Goal: Information Seeking & Learning: Learn about a topic

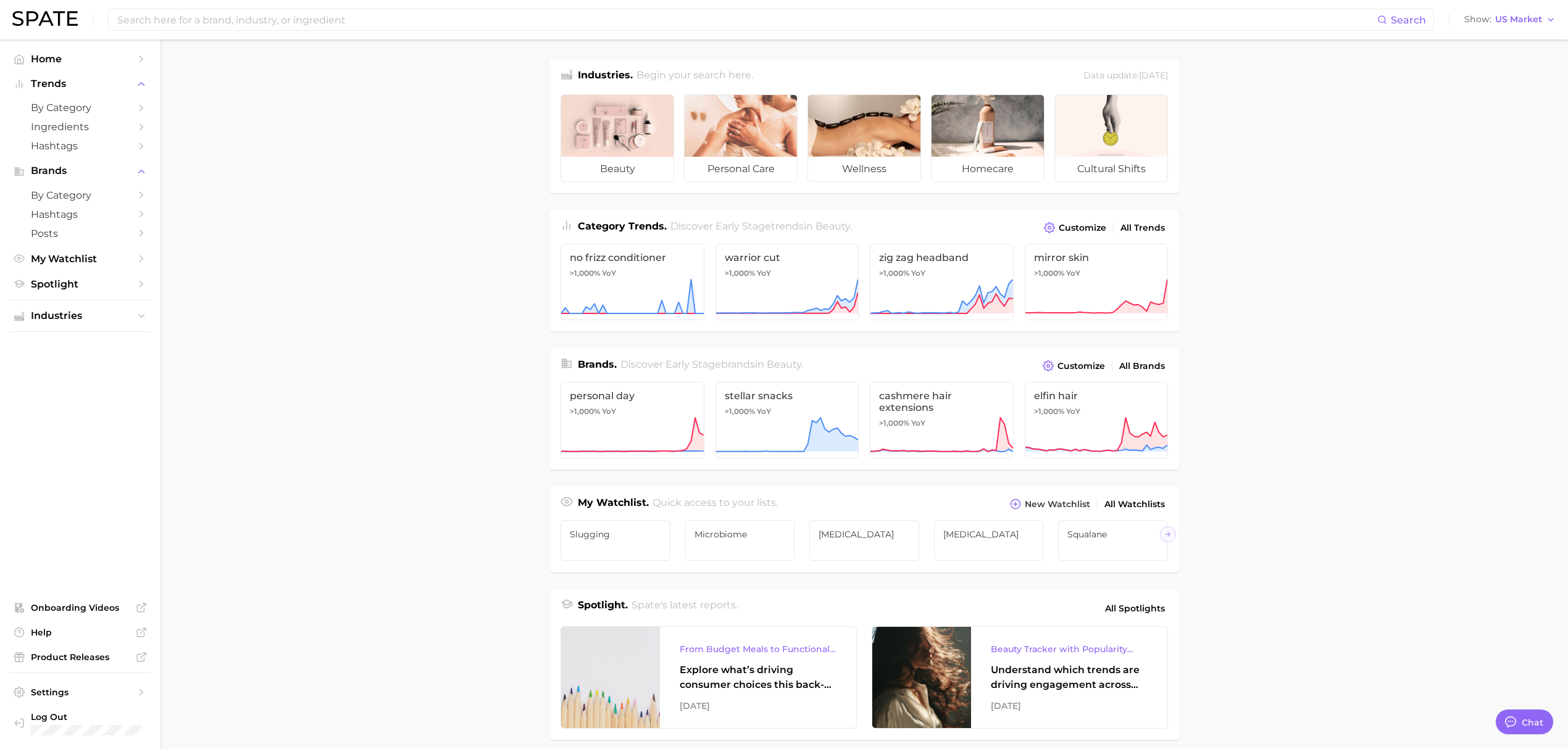
type textarea "x"
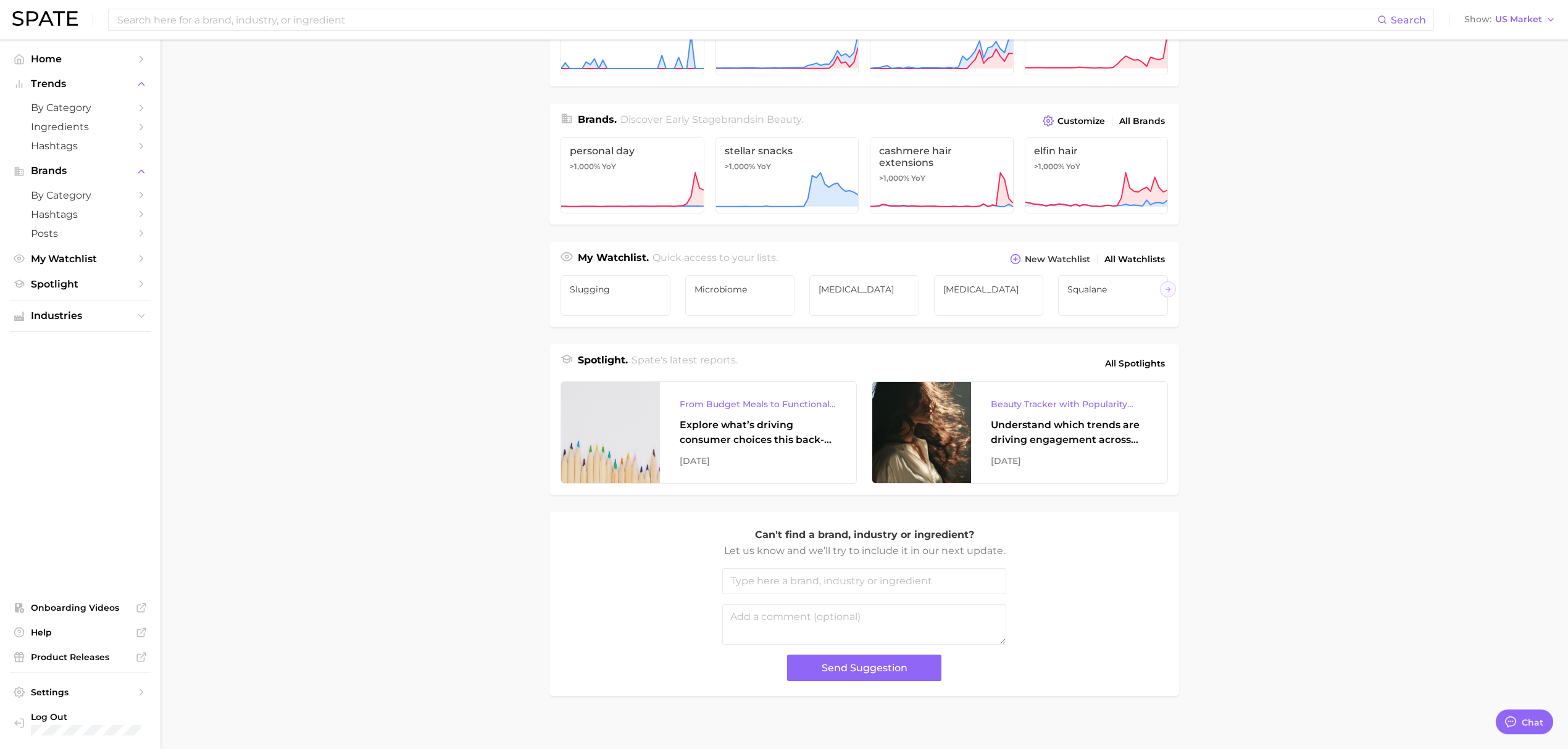
scroll to position [247, 0]
click at [86, 110] on span "by Category" at bounding box center [80, 107] width 99 height 12
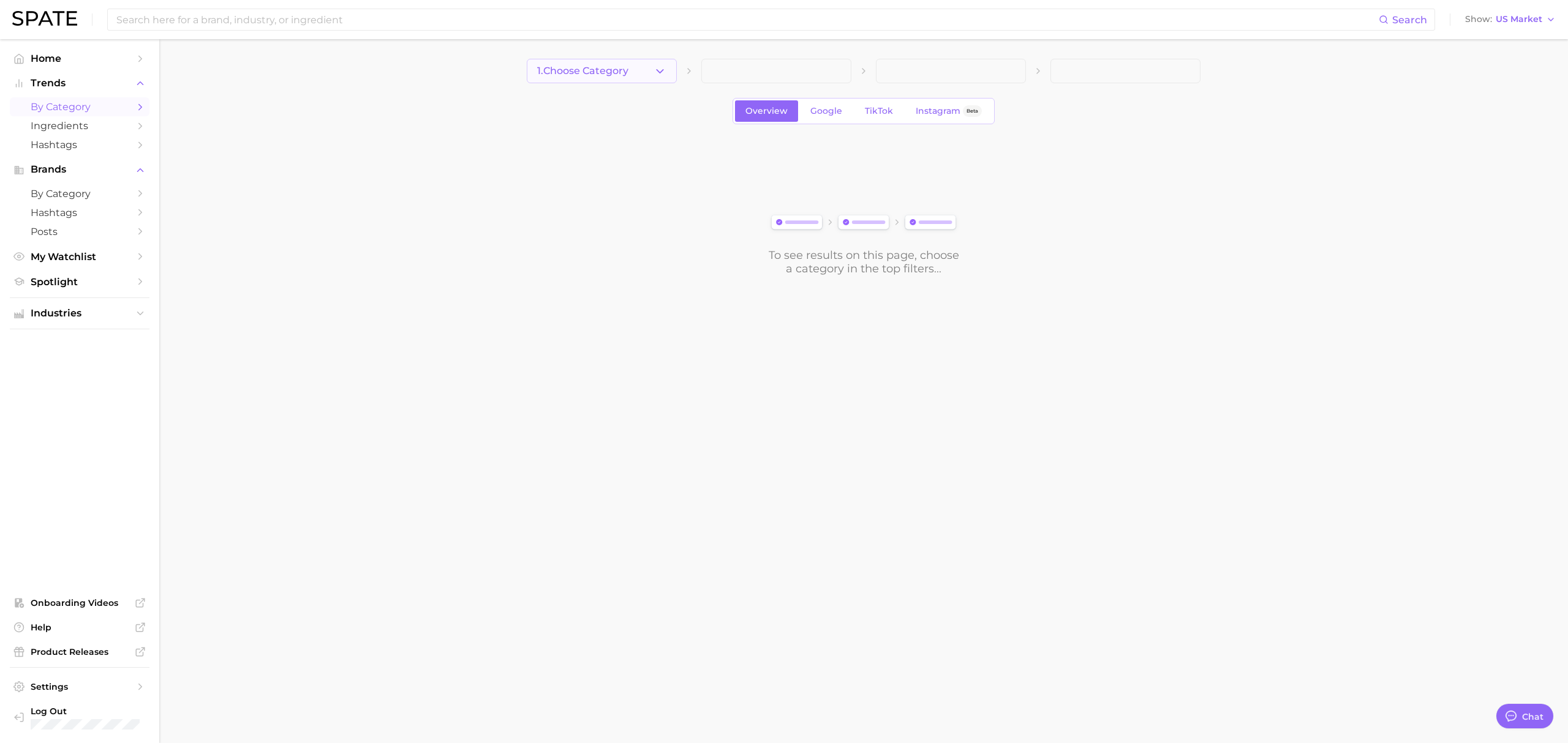
click at [657, 65] on icon "button" at bounding box center [660, 71] width 13 height 13
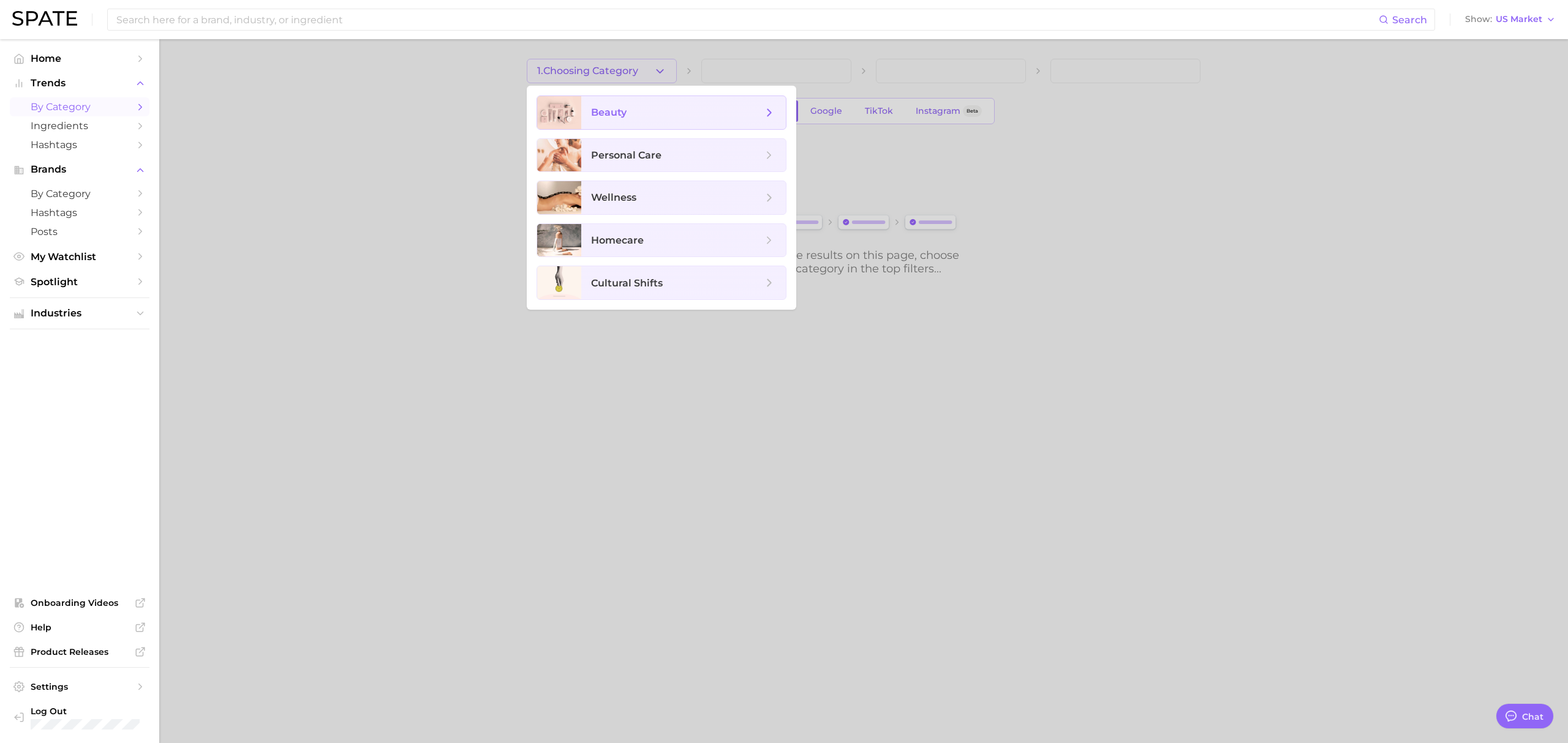
click at [643, 110] on span "beauty" at bounding box center [677, 113] width 171 height 14
